Goal: Task Accomplishment & Management: Use online tool/utility

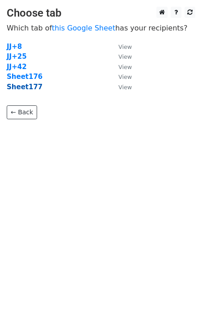
click at [31, 90] on strong "Sheet177" at bounding box center [25, 87] width 36 height 8
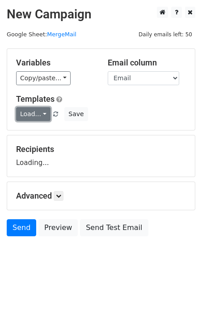
click at [35, 114] on link "Load..." at bounding box center [33, 114] width 34 height 14
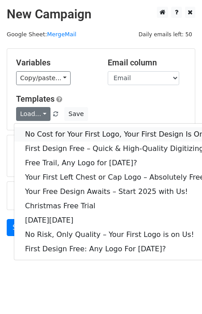
click at [48, 133] on link "No Cost for Your First Logo, Your First Design Is On Us!" at bounding box center [121, 134] width 215 height 14
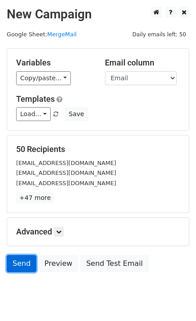
click at [13, 265] on link "Send" at bounding box center [22, 263] width 30 height 17
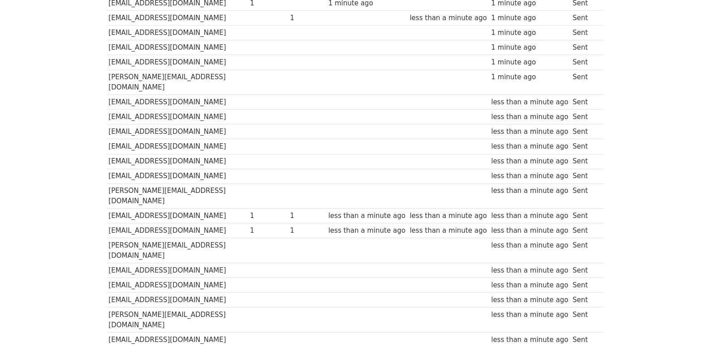
scroll to position [623, 0]
